Goal: Task Accomplishment & Management: Complete application form

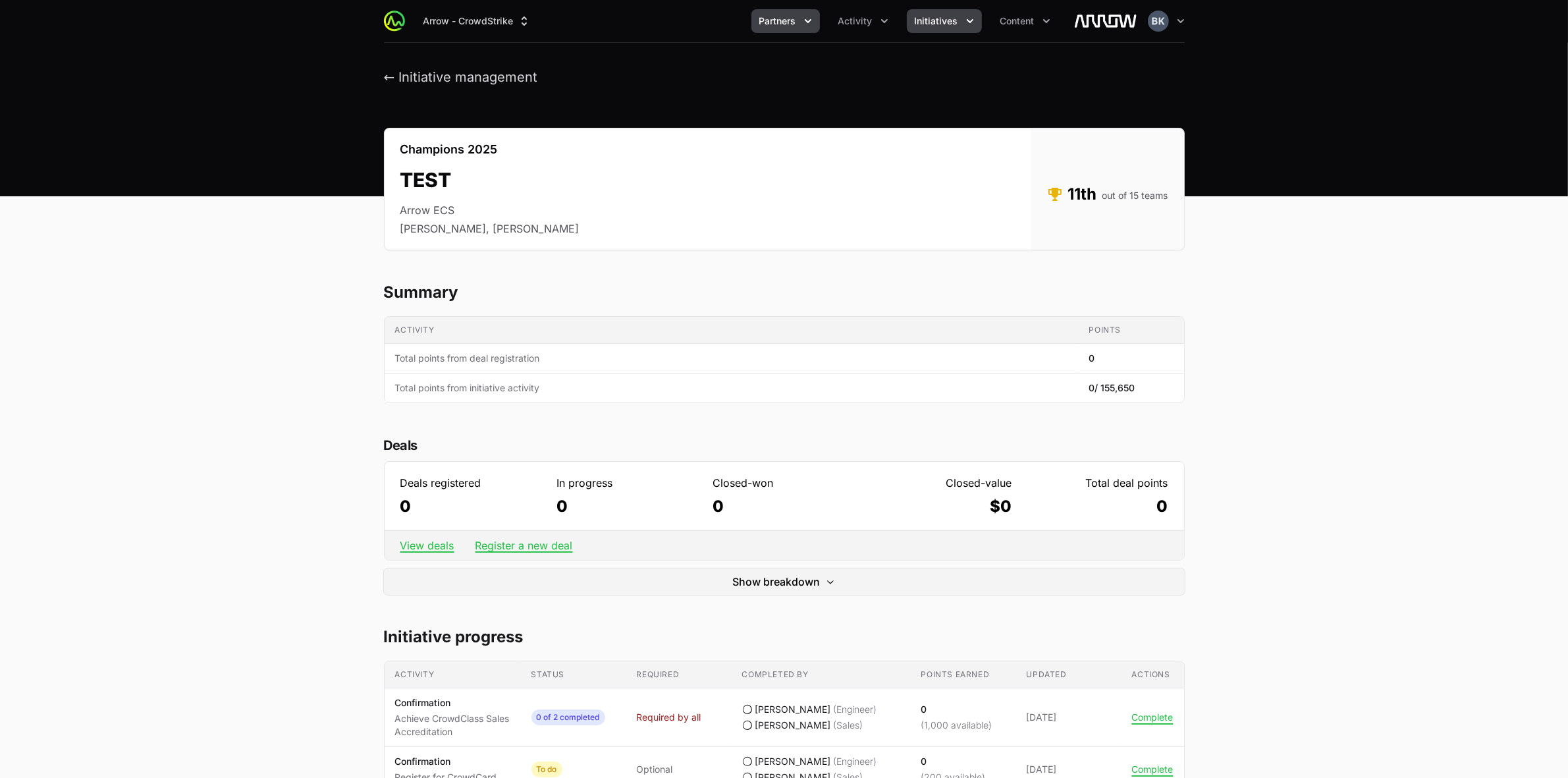
click at [816, 17] on button "Partners" at bounding box center [785, 21] width 69 height 24
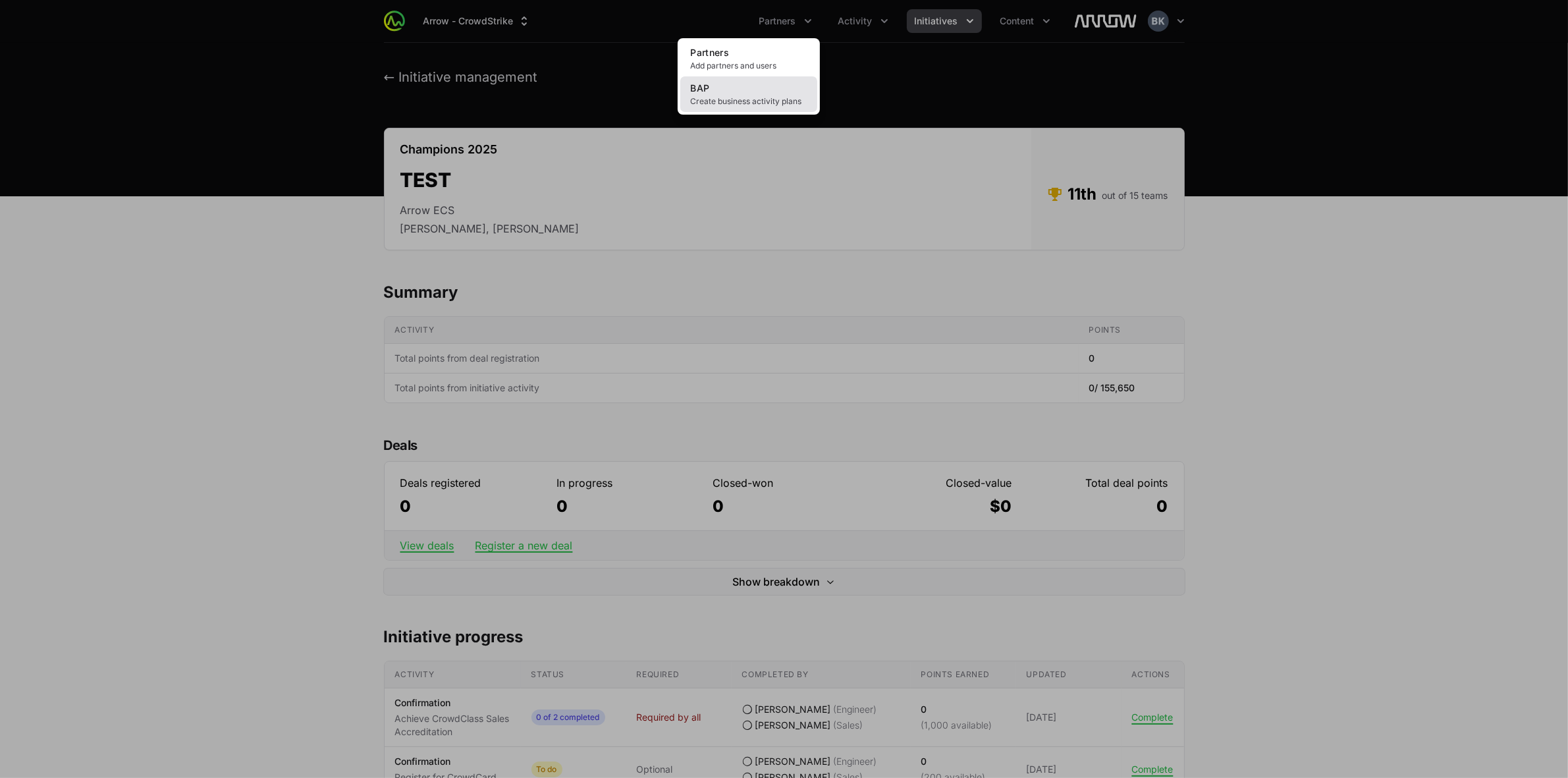
click at [758, 96] on span "Create business activity plans" at bounding box center [749, 101] width 116 height 11
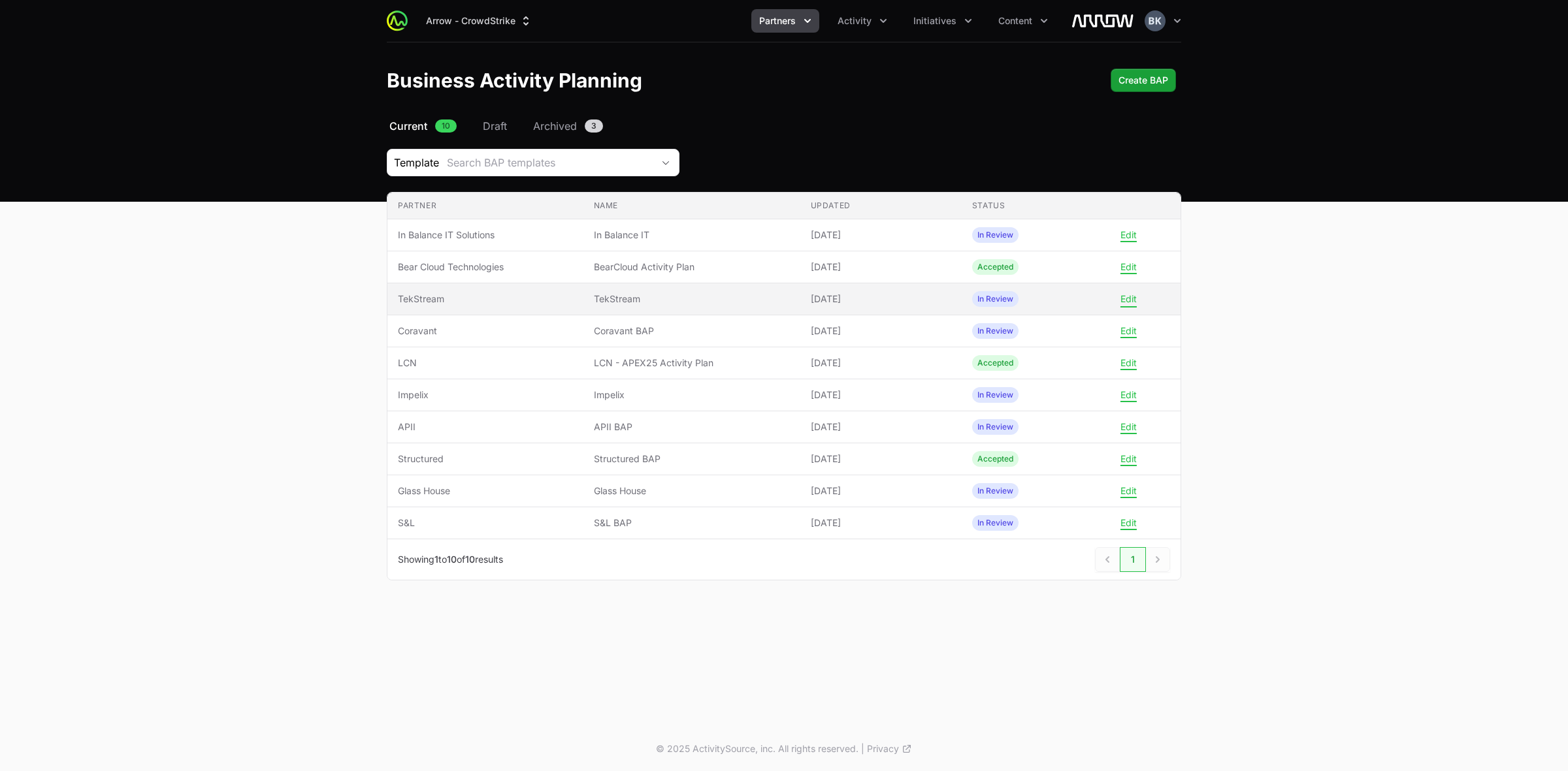
click at [1131, 300] on button "Edit" at bounding box center [1128, 300] width 17 height 12
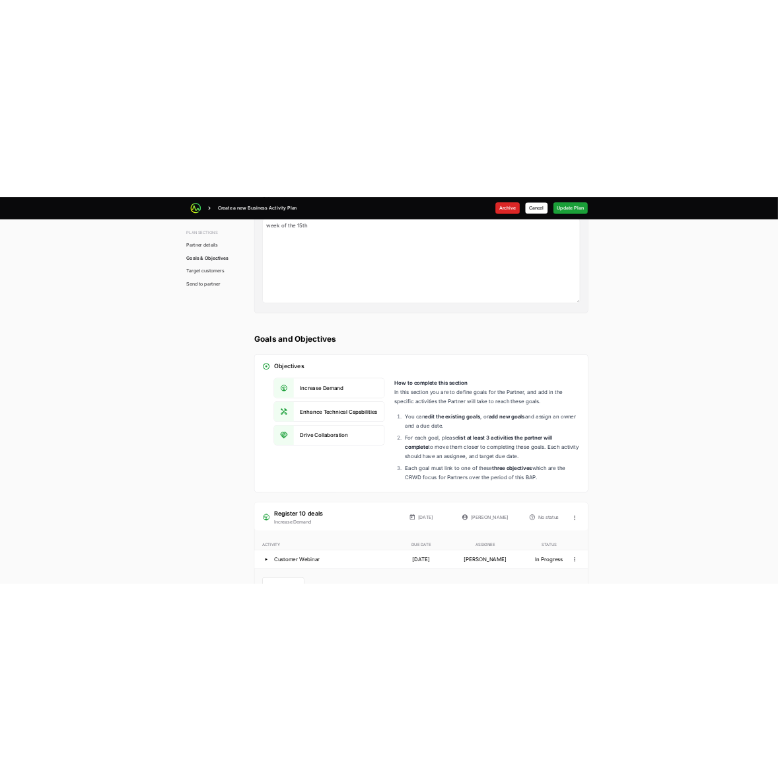
scroll to position [2560, 0]
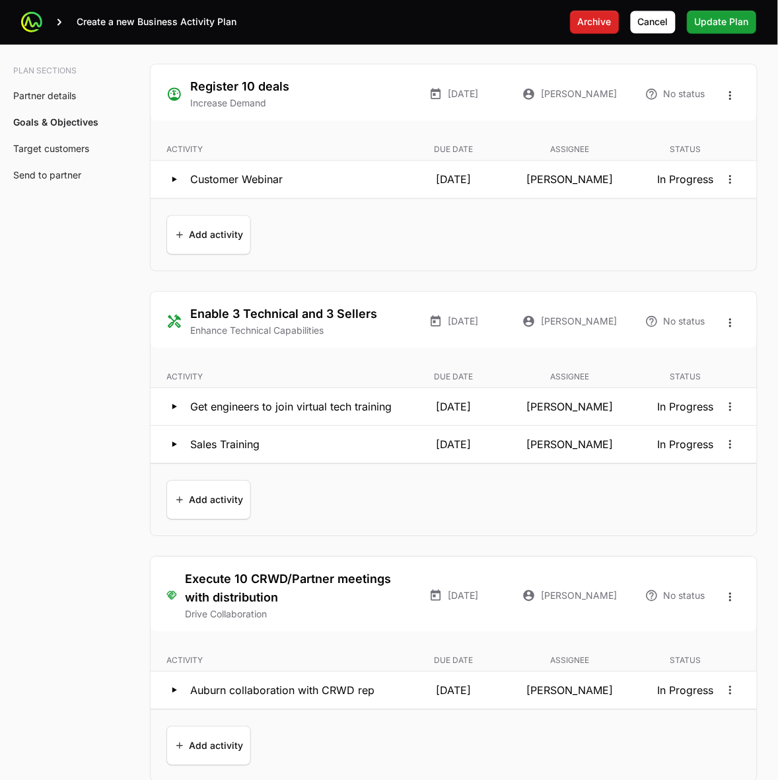
scroll to position [2560, 0]
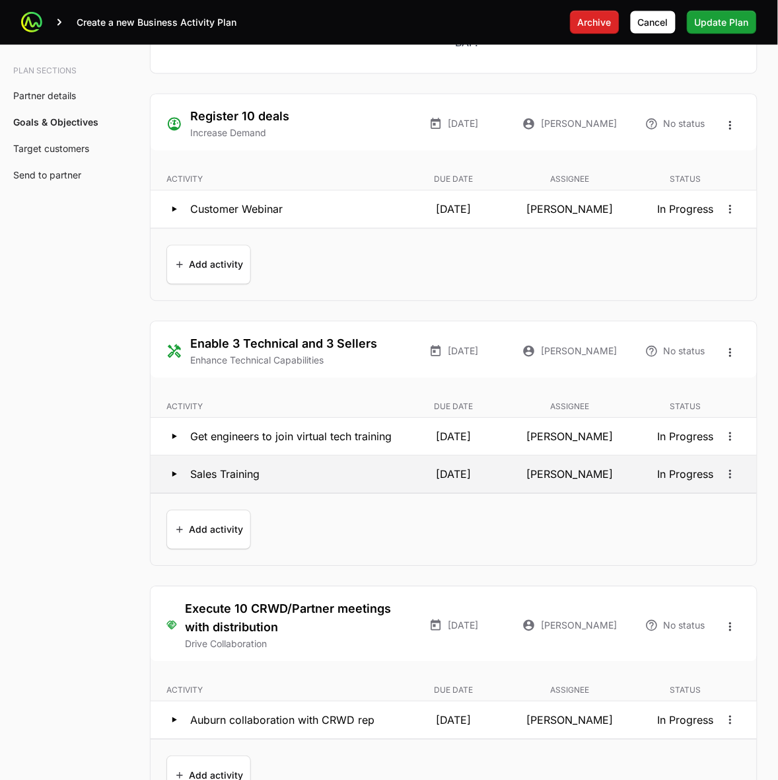
click at [172, 476] on icon at bounding box center [174, 474] width 16 height 16
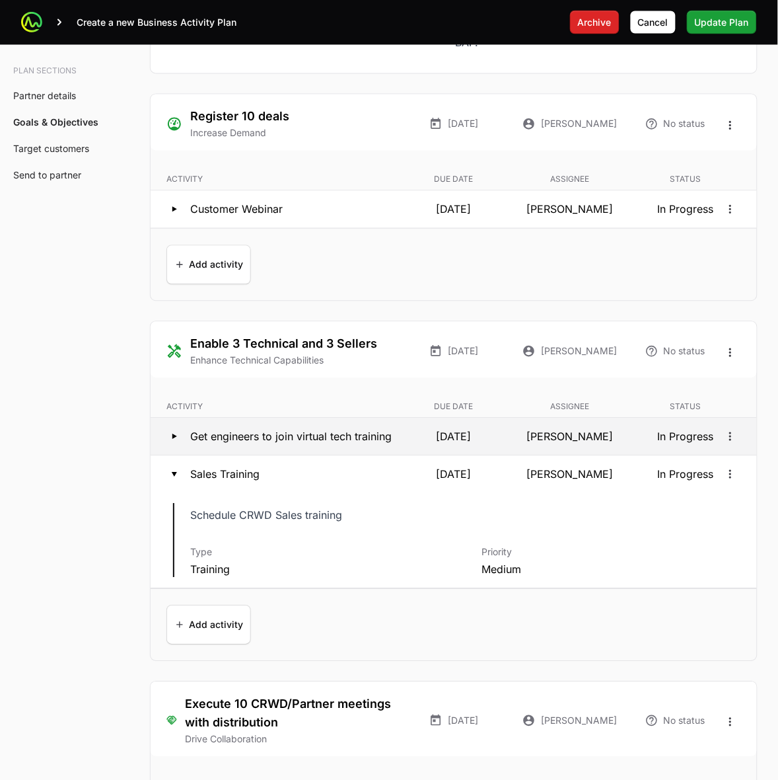
click at [176, 445] on icon at bounding box center [174, 437] width 16 height 16
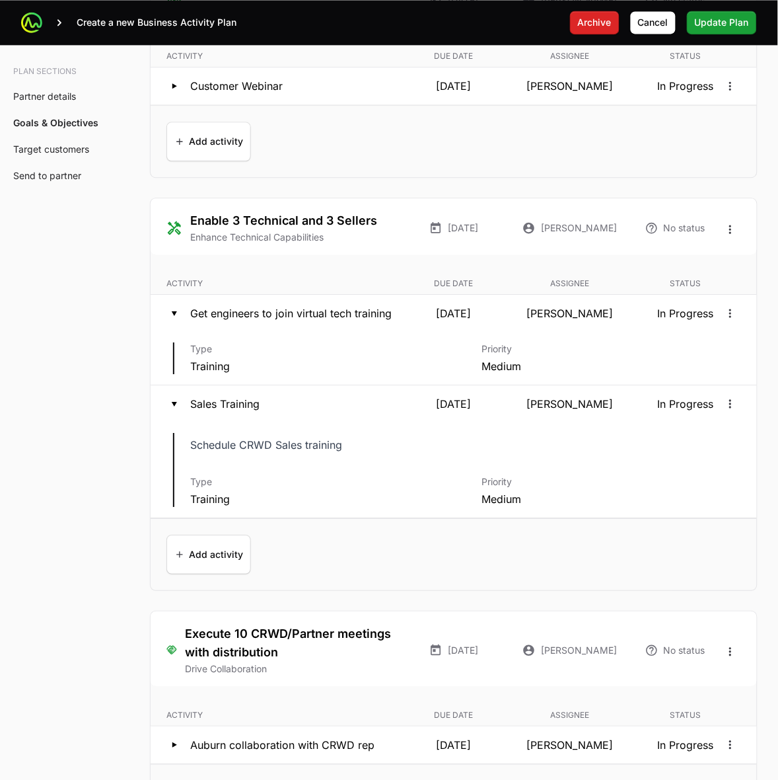
scroll to position [2643, 0]
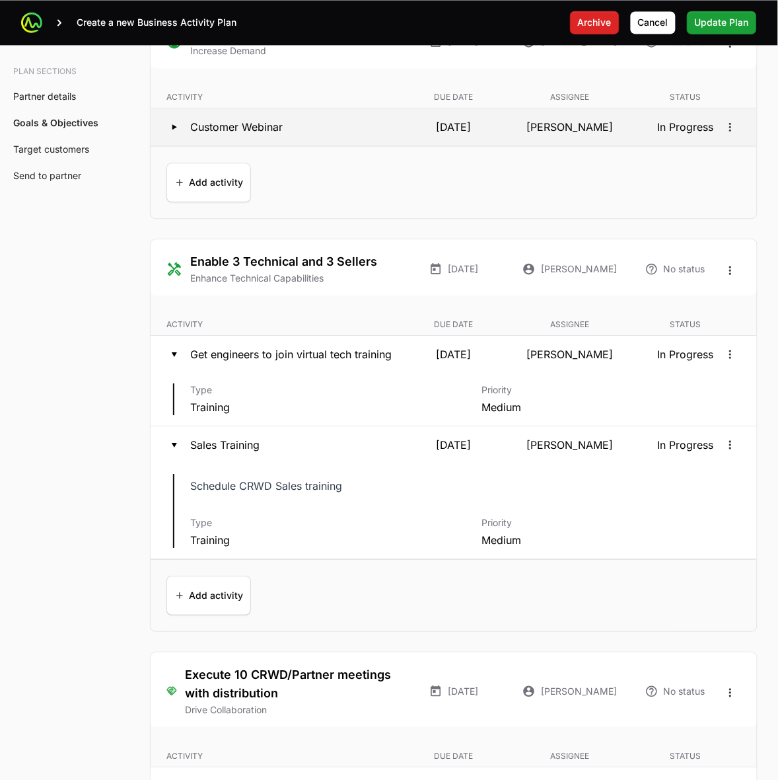
click at [174, 128] on icon at bounding box center [174, 127] width 16 height 16
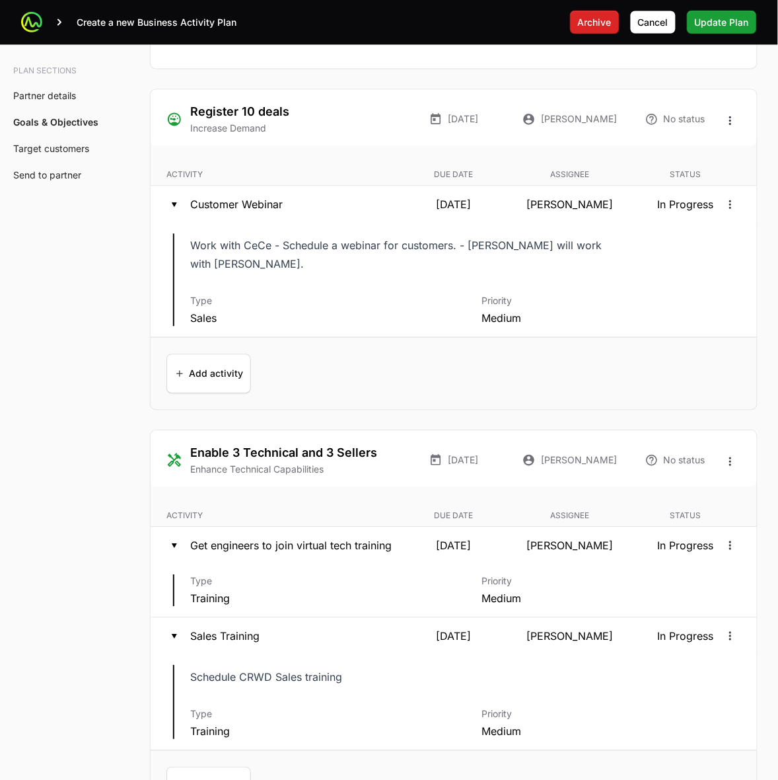
scroll to position [2560, 0]
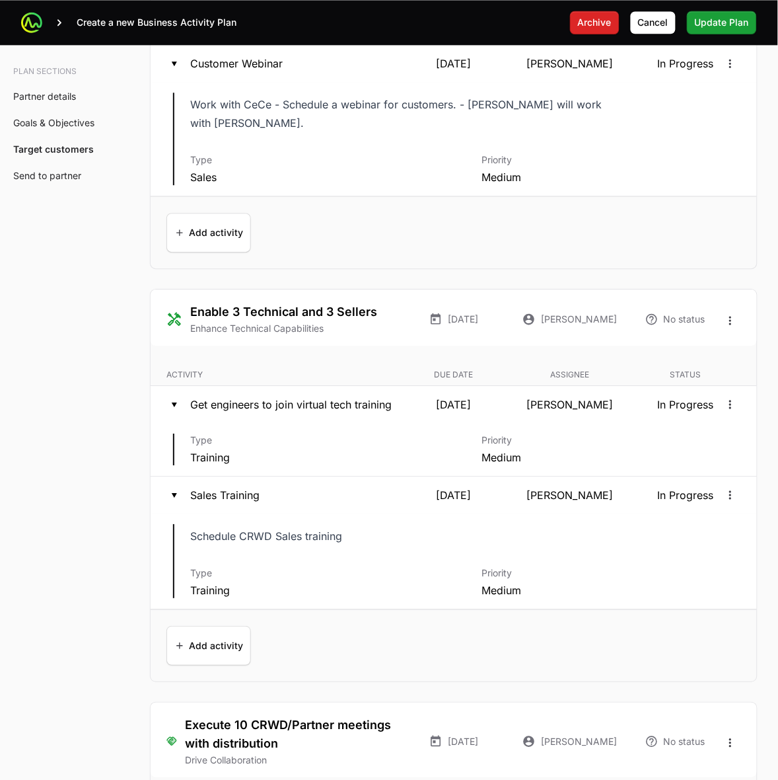
scroll to position [2973, 0]
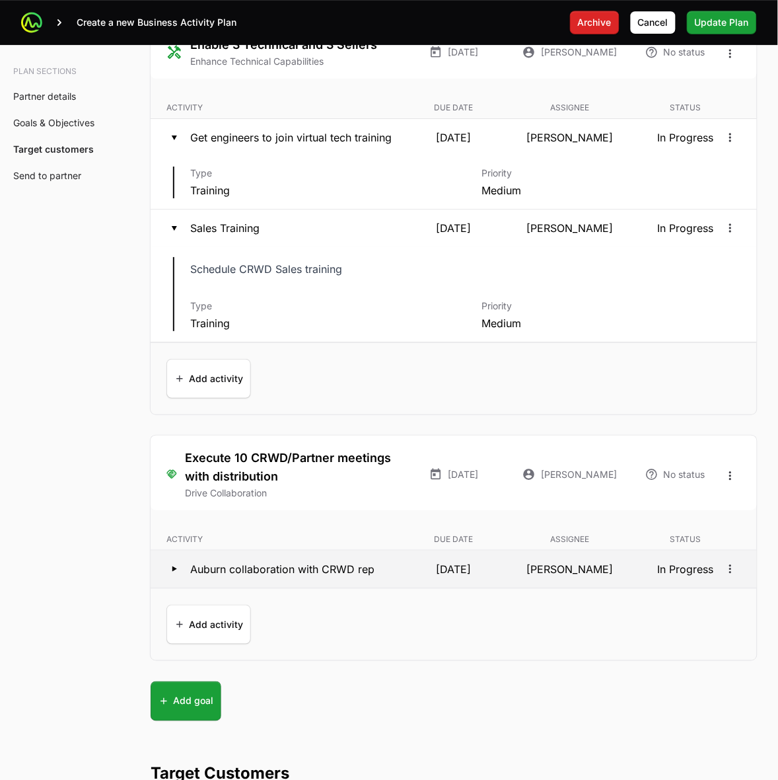
click at [172, 561] on icon at bounding box center [174, 569] width 16 height 16
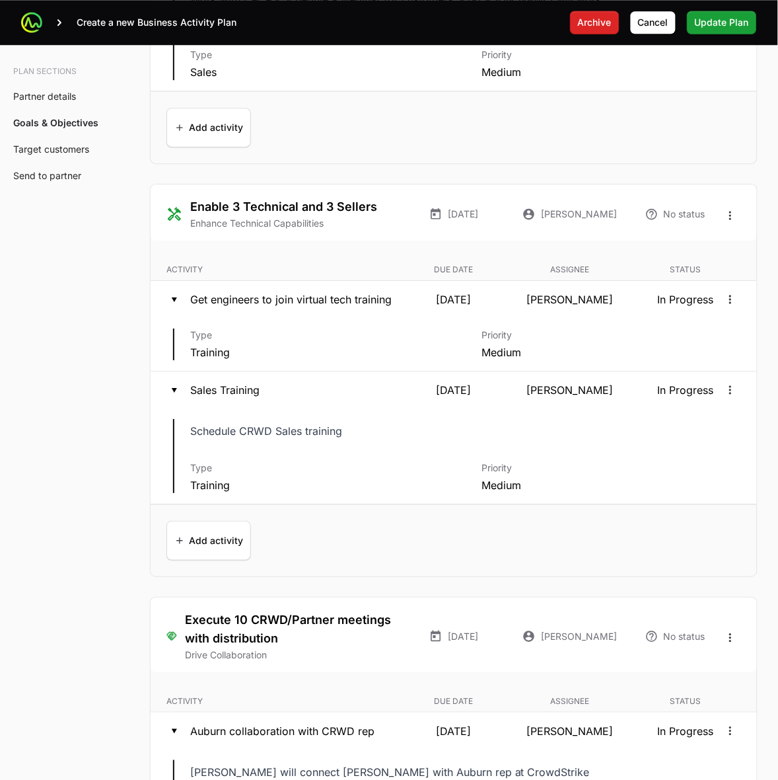
scroll to position [2808, 0]
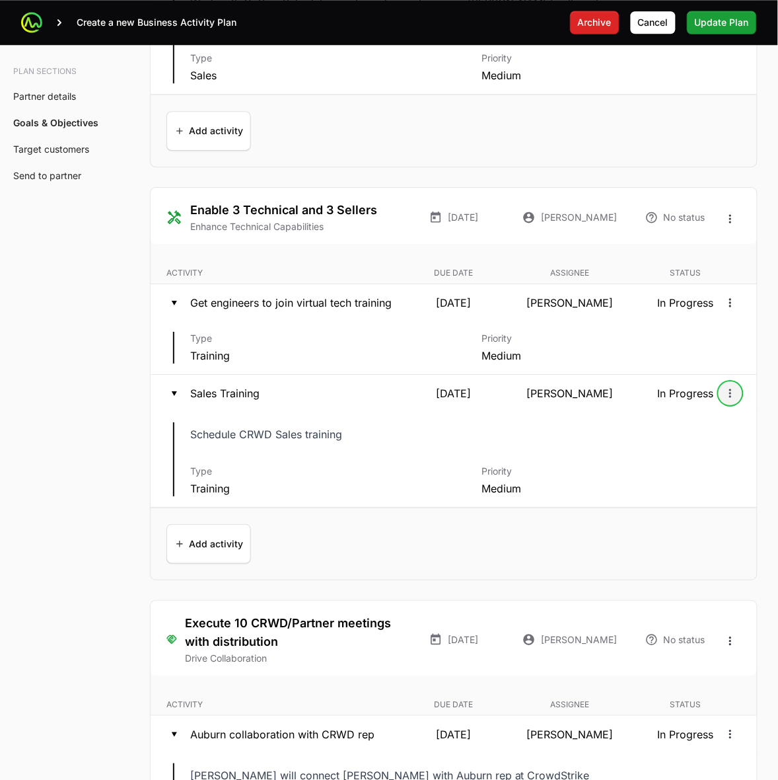
click at [731, 388] on icon "Open options" at bounding box center [730, 392] width 2 height 9
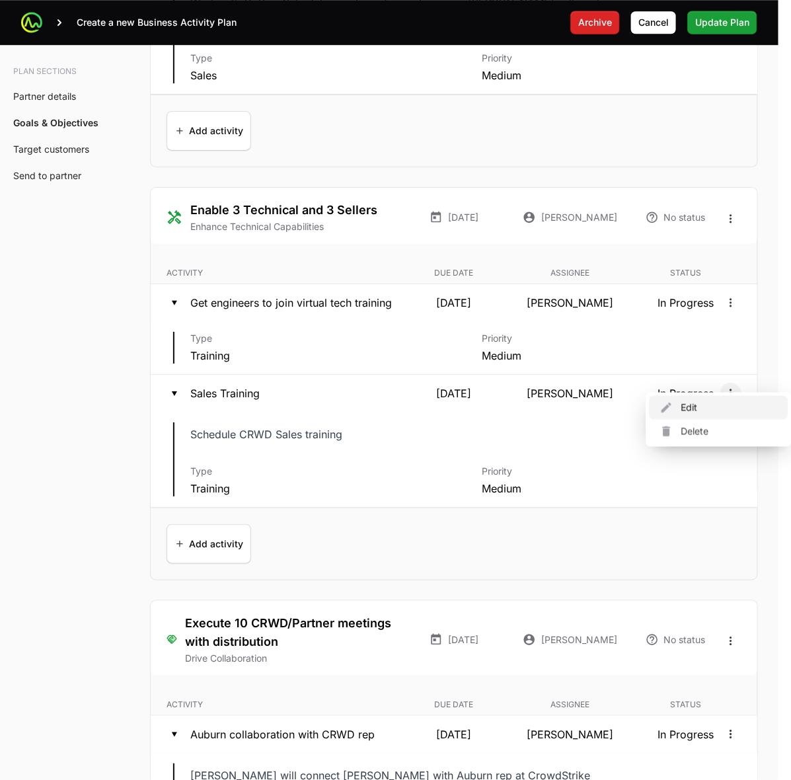
click at [715, 408] on div "Edit" at bounding box center [718, 408] width 139 height 24
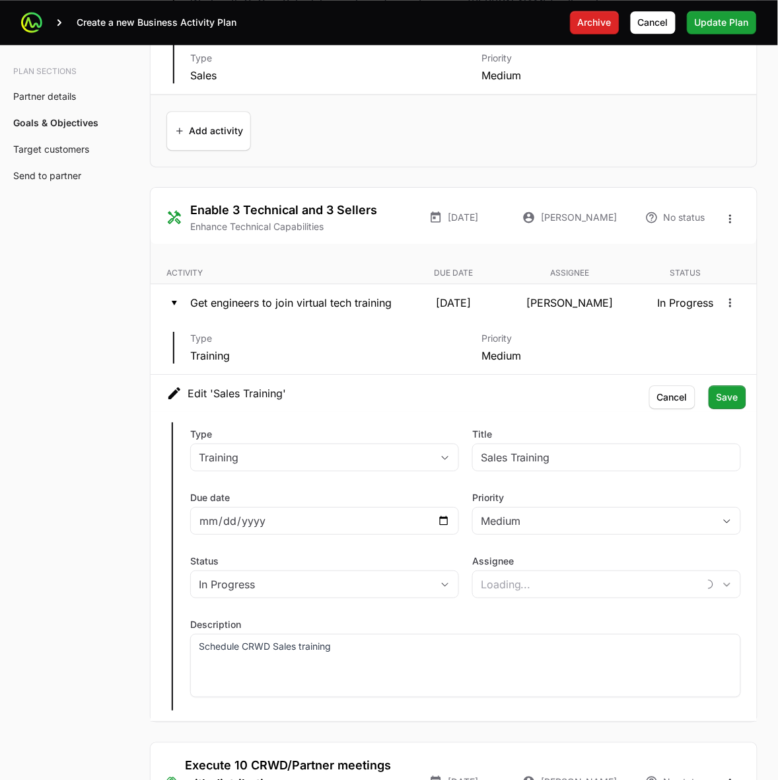
type input "[PERSON_NAME]"
click at [618, 571] on input "Assignee" at bounding box center [593, 584] width 241 height 26
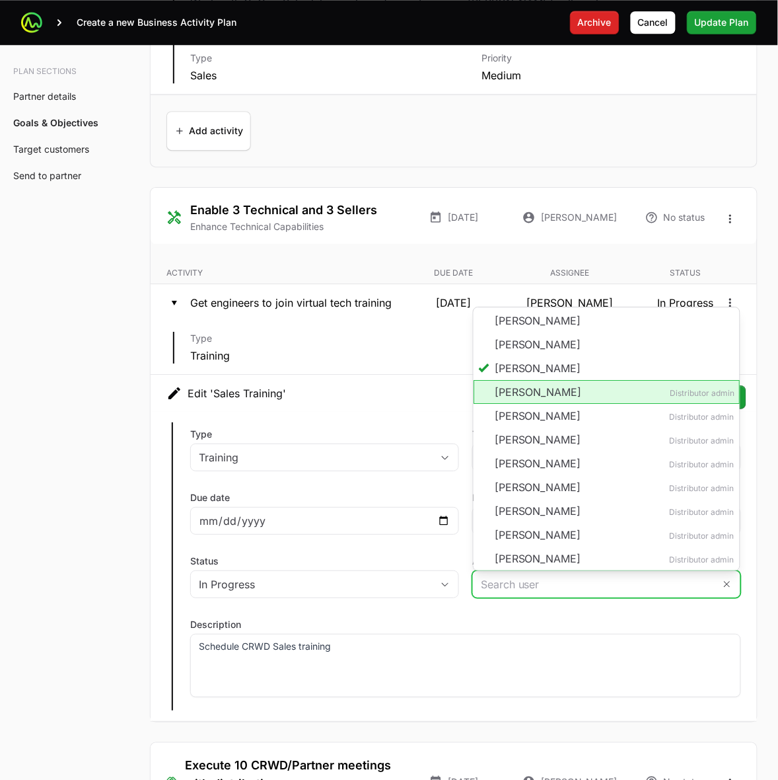
click at [554, 380] on li "[PERSON_NAME] Distributor admin" at bounding box center [607, 392] width 266 height 24
type input "[PERSON_NAME]"
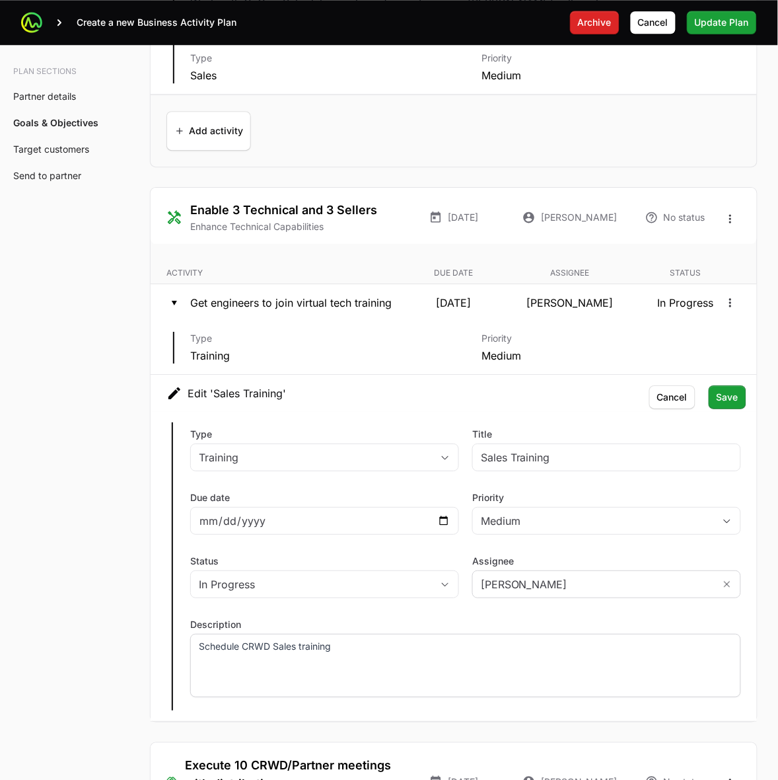
click at [496, 640] on p "Schedule CRWD Sales training" at bounding box center [466, 646] width 534 height 13
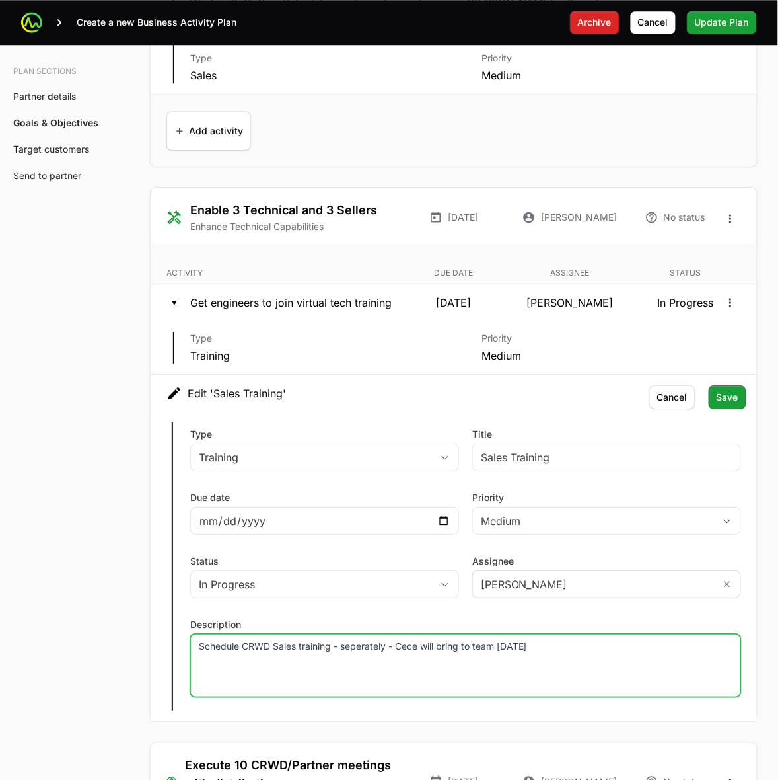
click at [365, 640] on p "Schedule CRWD Sales training - seperately - Cece will bring to team [DATE]" at bounding box center [466, 646] width 534 height 13
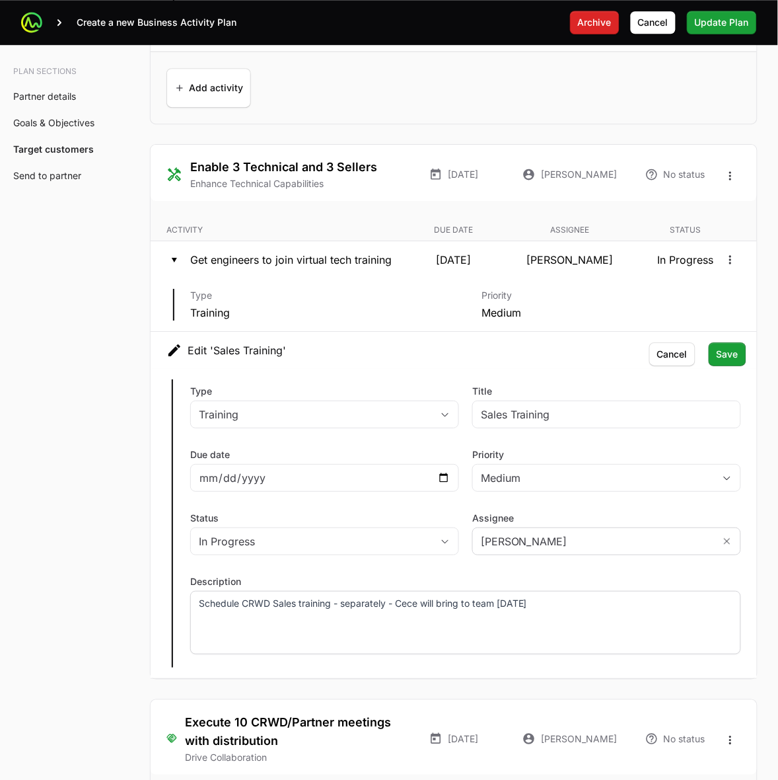
scroll to position [2891, 0]
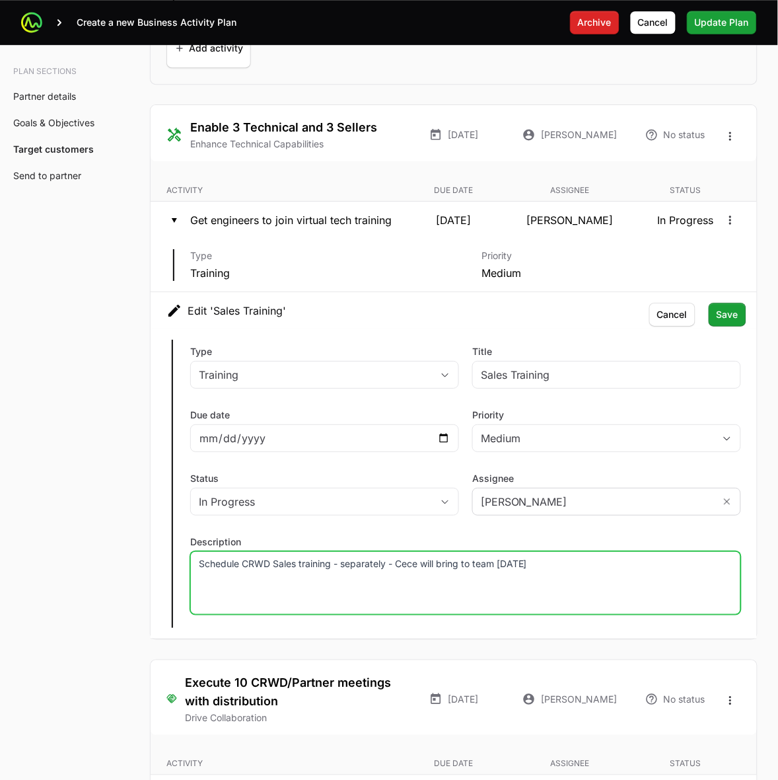
click at [572, 557] on p "Schedule CRWD Sales training - separately - Cece will bring to team [DATE]" at bounding box center [466, 563] width 534 height 13
drag, startPoint x: 560, startPoint y: 552, endPoint x: 192, endPoint y: 556, distance: 368.0
click at [192, 556] on div "Schedule CRWD Sales training - separately - Cece will bring to team [DATE]" at bounding box center [465, 582] width 551 height 63
click at [205, 557] on p "Schedule CRWD Sales training - separately - Cece will bring to team [DATE]" at bounding box center [466, 563] width 534 height 13
drag, startPoint x: 200, startPoint y: 549, endPoint x: 631, endPoint y: 534, distance: 431.0
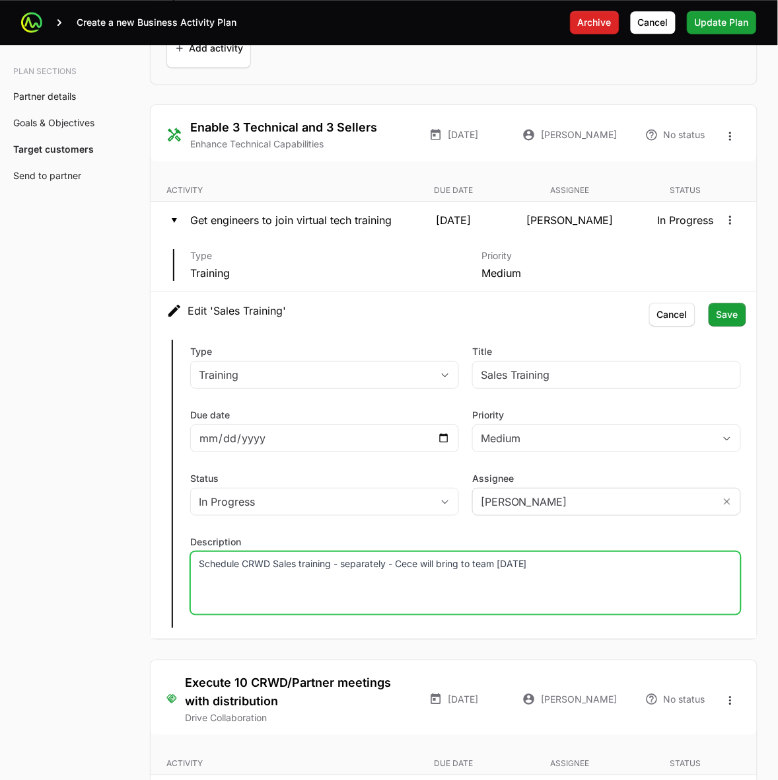
click at [631, 535] on div "Description Schedule CRWD Sales training - separately - Cece will bring to team…" at bounding box center [465, 574] width 551 height 79
click at [618, 557] on p "Schedule CRWD Sales training - separately - Cece will bring to team [DATE]" at bounding box center [466, 563] width 534 height 13
drag, startPoint x: 593, startPoint y: 552, endPoint x: 110, endPoint y: 556, distance: 483.0
drag, startPoint x: 256, startPoint y: 547, endPoint x: 429, endPoint y: 546, distance: 173.8
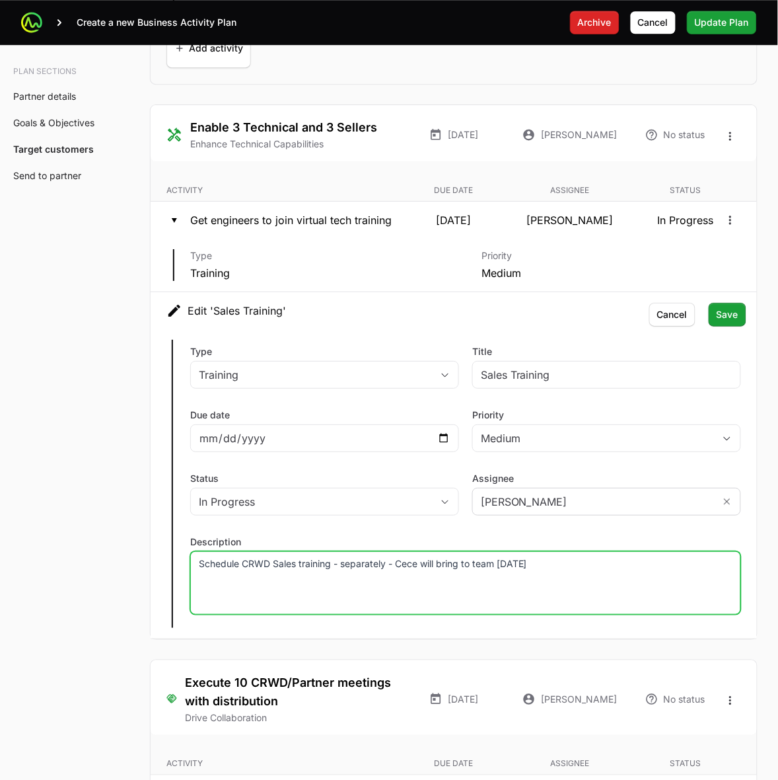
click at [256, 557] on p "Schedule CRWD Sales training - separately - Cece will bring to team [DATE]" at bounding box center [466, 563] width 534 height 13
click at [562, 557] on p "Schedule CRWD Sales training - separately - Cece will bring to team [DATE]" at bounding box center [466, 563] width 534 height 13
drag, startPoint x: 552, startPoint y: 550, endPoint x: 79, endPoint y: 569, distance: 473.4
click at [562, 557] on p "Schedule CRWD Sales training - separately - Cece will bring to team [DATE]" at bounding box center [466, 563] width 534 height 13
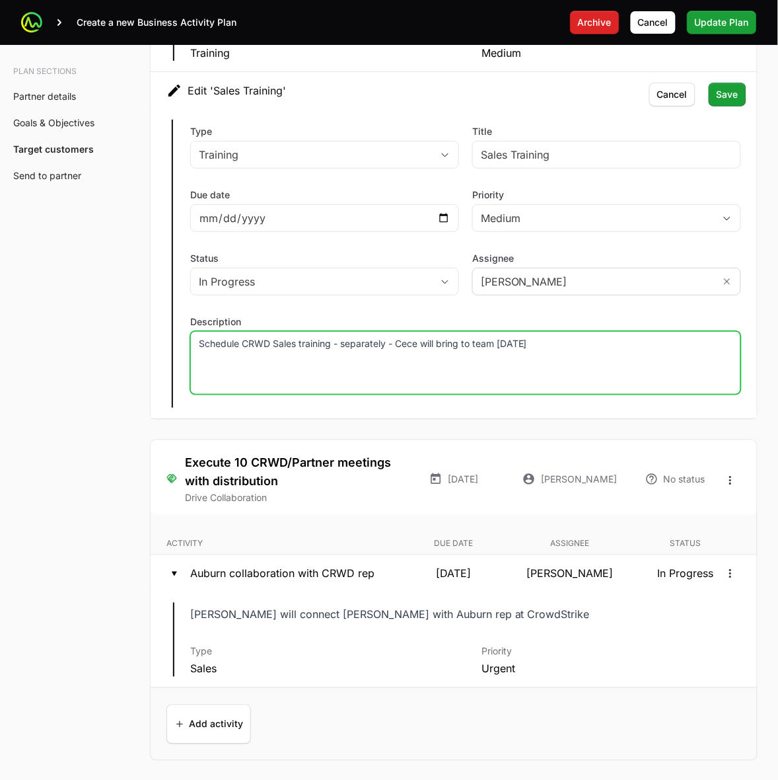
scroll to position [3221, 0]
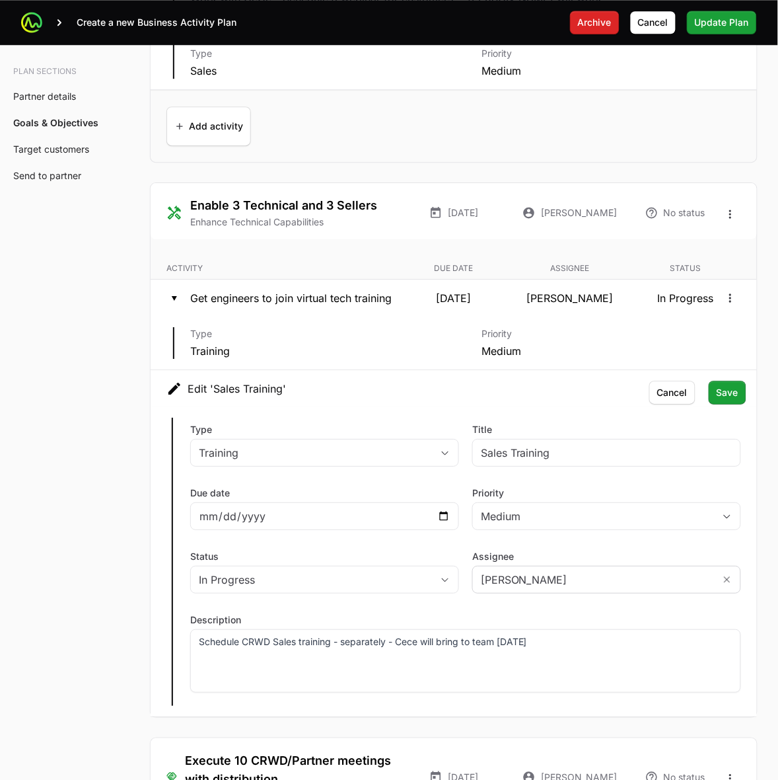
scroll to position [2808, 0]
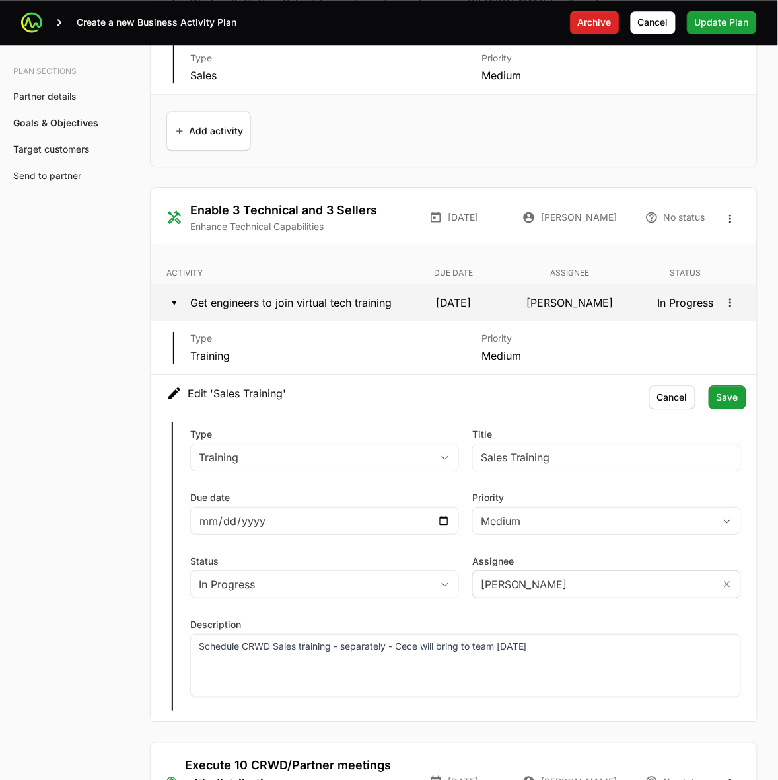
click at [175, 295] on icon at bounding box center [174, 303] width 16 height 16
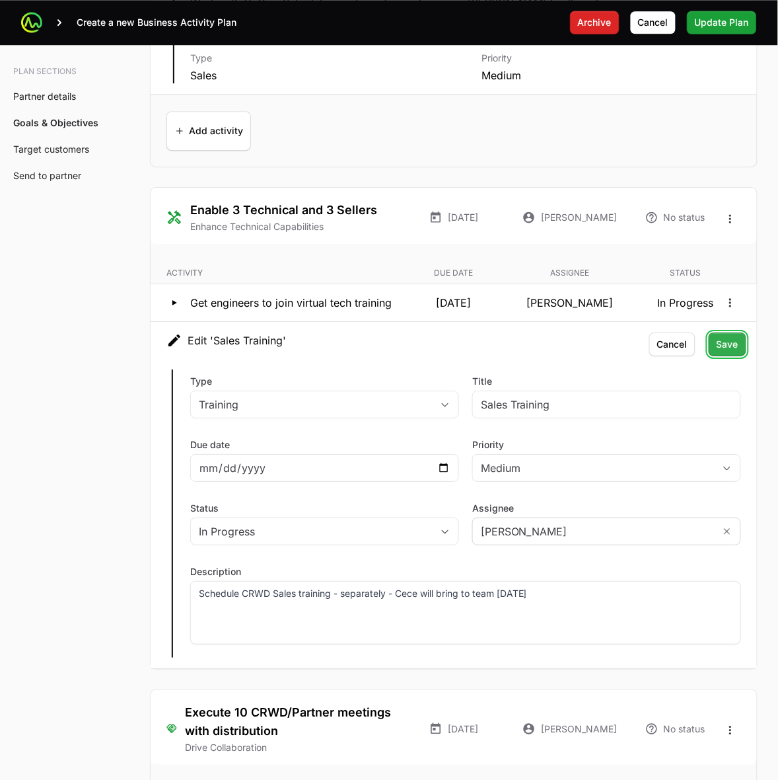
click at [741, 332] on button "Save Save" at bounding box center [728, 344] width 38 height 24
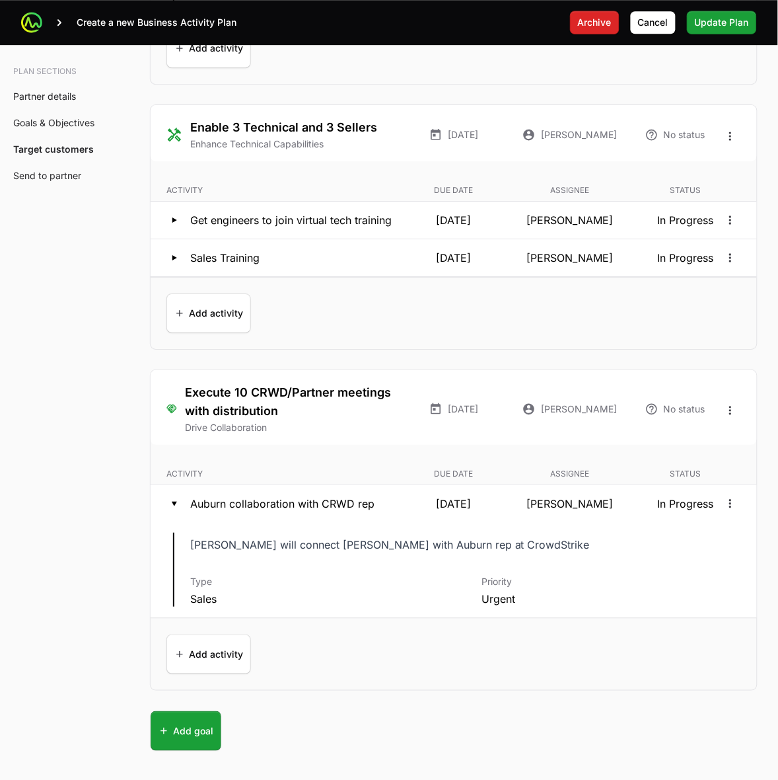
scroll to position [2395, 0]
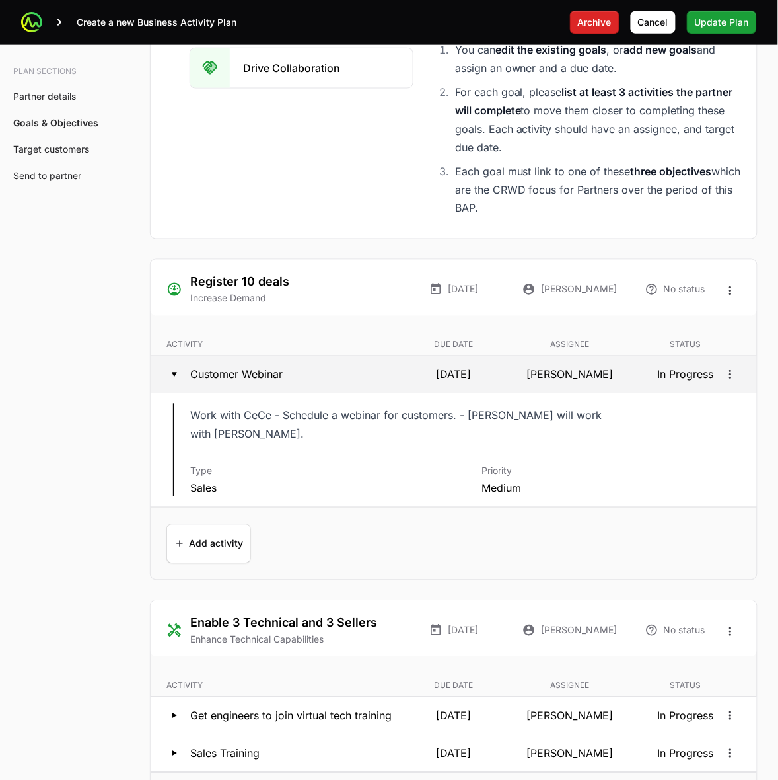
click at [174, 377] on icon at bounding box center [174, 375] width 5 height 5
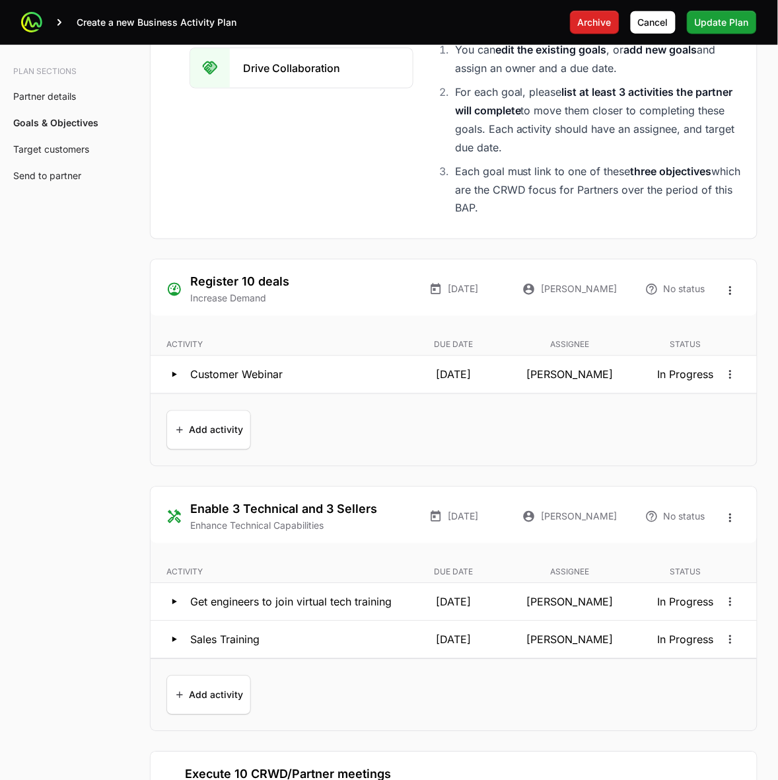
click at [718, 23] on span "Update Plan" at bounding box center [722, 23] width 54 height 16
